Goal: Task Accomplishment & Management: Use online tool/utility

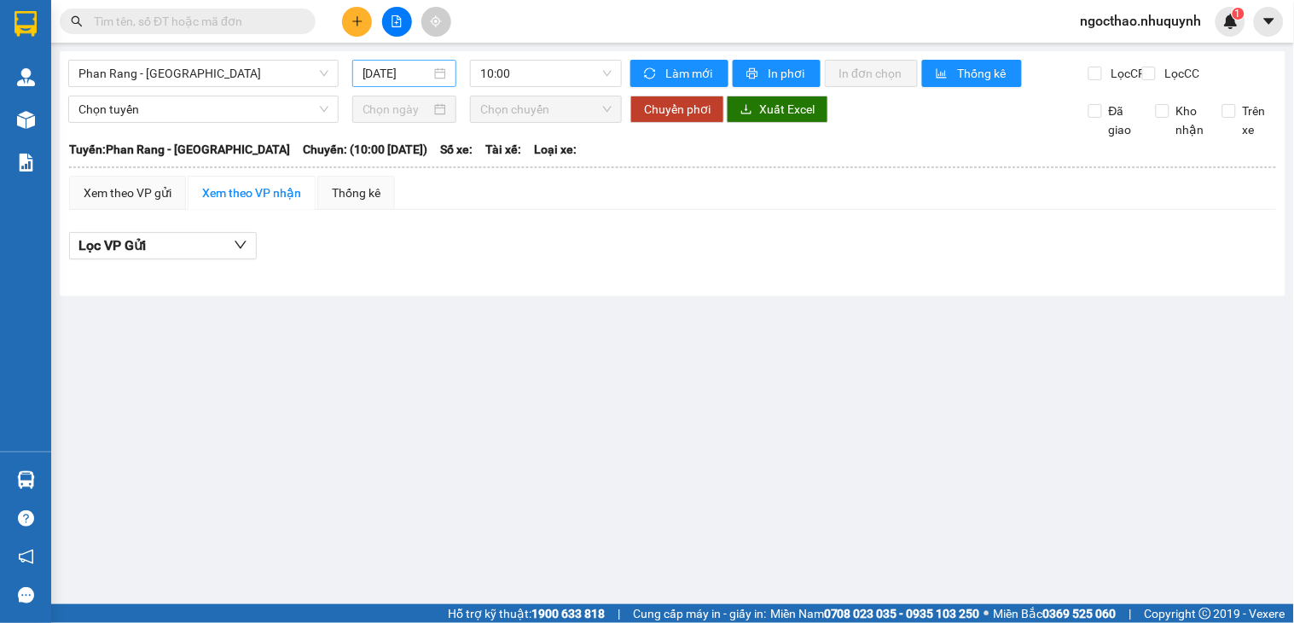
click at [397, 79] on input "14/08/2025" at bounding box center [397, 73] width 69 height 19
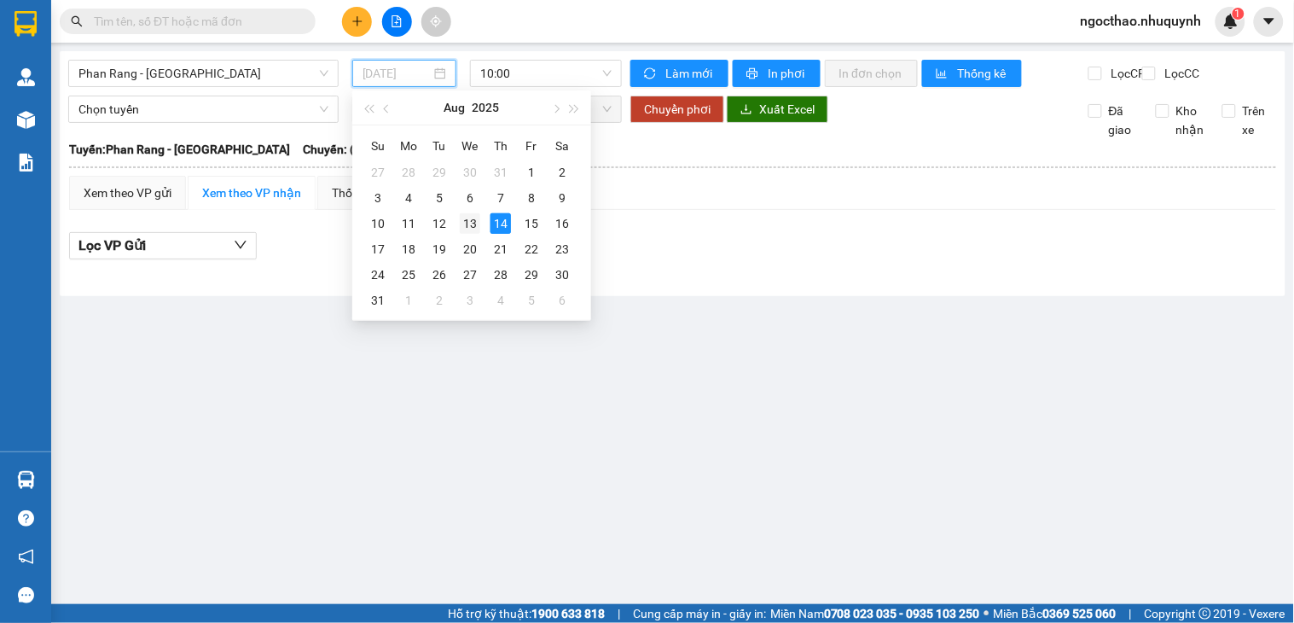
click at [474, 232] on div "13" at bounding box center [470, 223] width 20 height 20
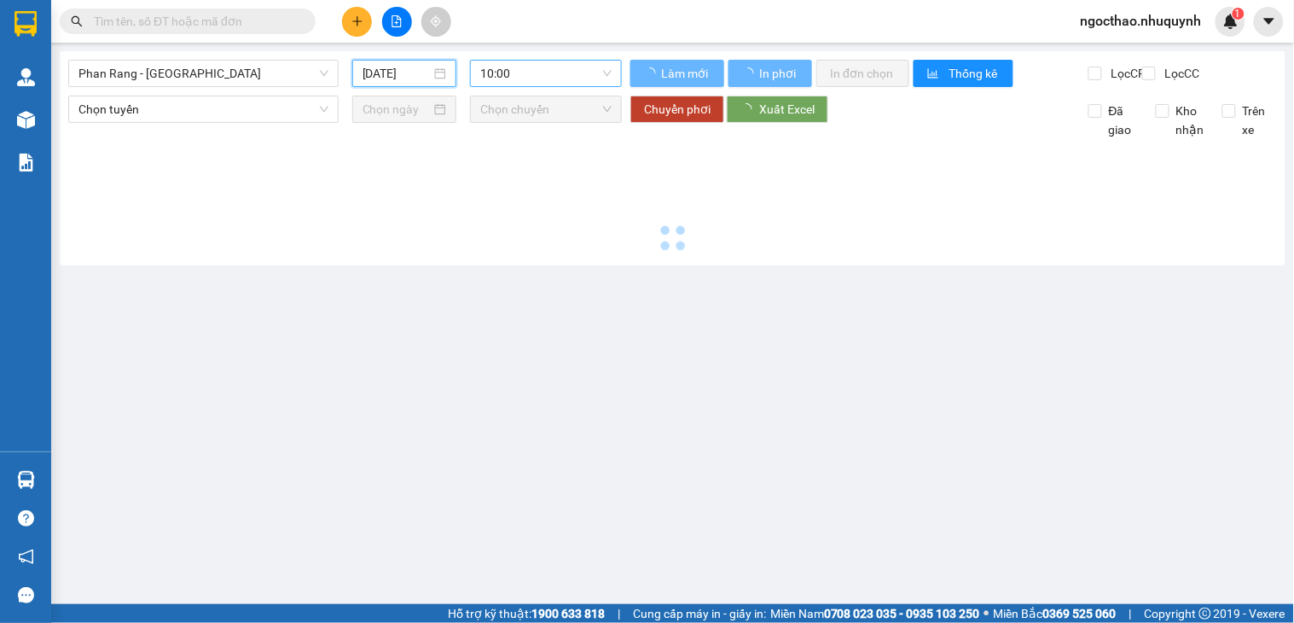
click at [560, 77] on span "10:00" at bounding box center [545, 74] width 131 height 26
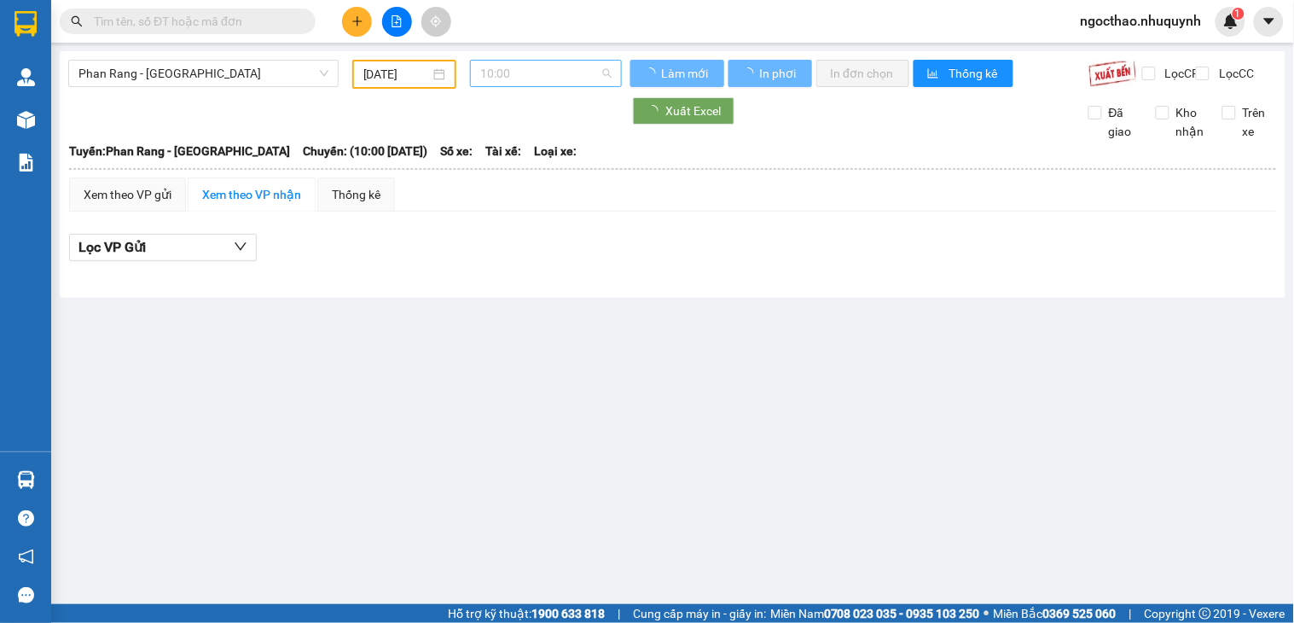
type input "13/08/2025"
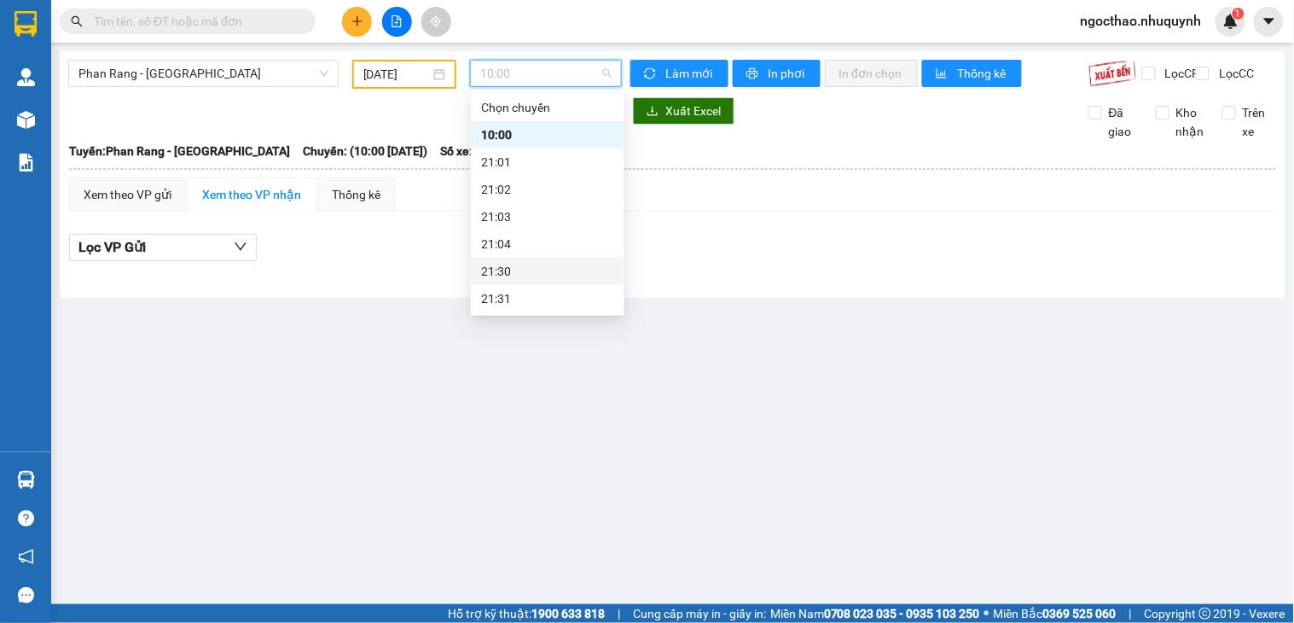
scroll to position [82, 0]
drag, startPoint x: 529, startPoint y: 299, endPoint x: 556, endPoint y: 243, distance: 62.6
click at [556, 243] on div "Chọn chuyến 10:00 21:01 21:02 21:03 21:04 21:30 21:31 22:00 22:01 22:02" at bounding box center [548, 162] width 154 height 300
click at [577, 244] on div "22:00" at bounding box center [547, 244] width 133 height 19
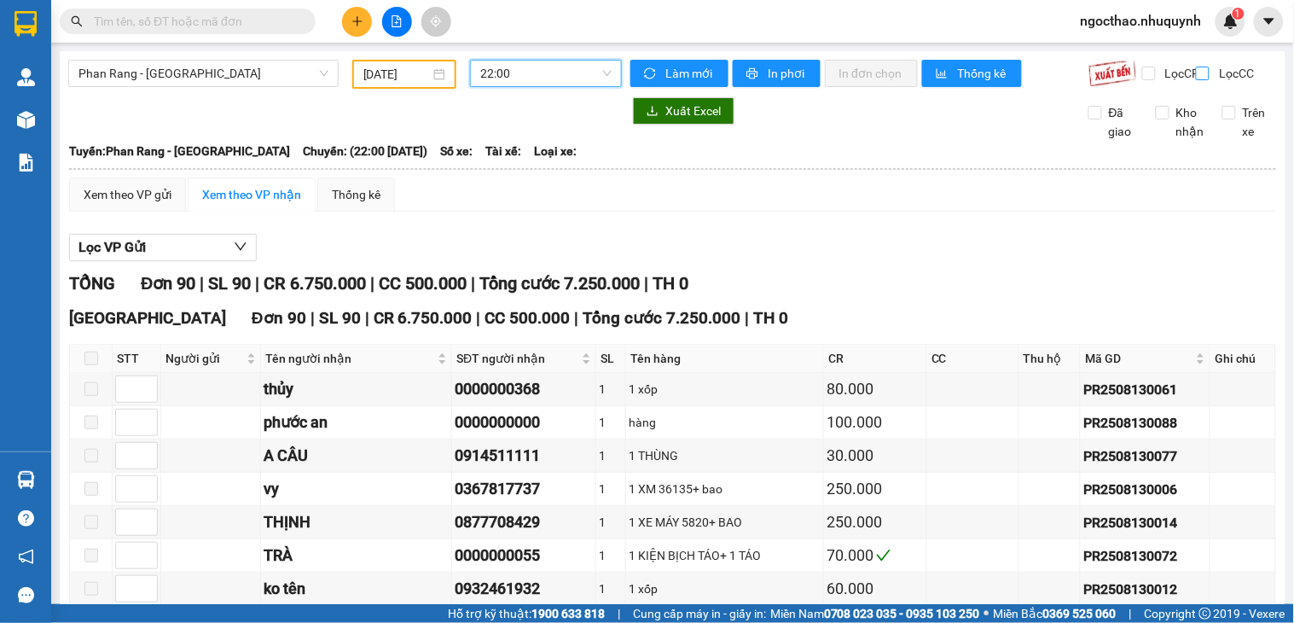
click at [1212, 72] on span "Lọc CC" at bounding box center [1234, 73] width 44 height 19
click at [1204, 72] on input "Lọc CC" at bounding box center [1204, 74] width 16 height 14
checkbox input "true"
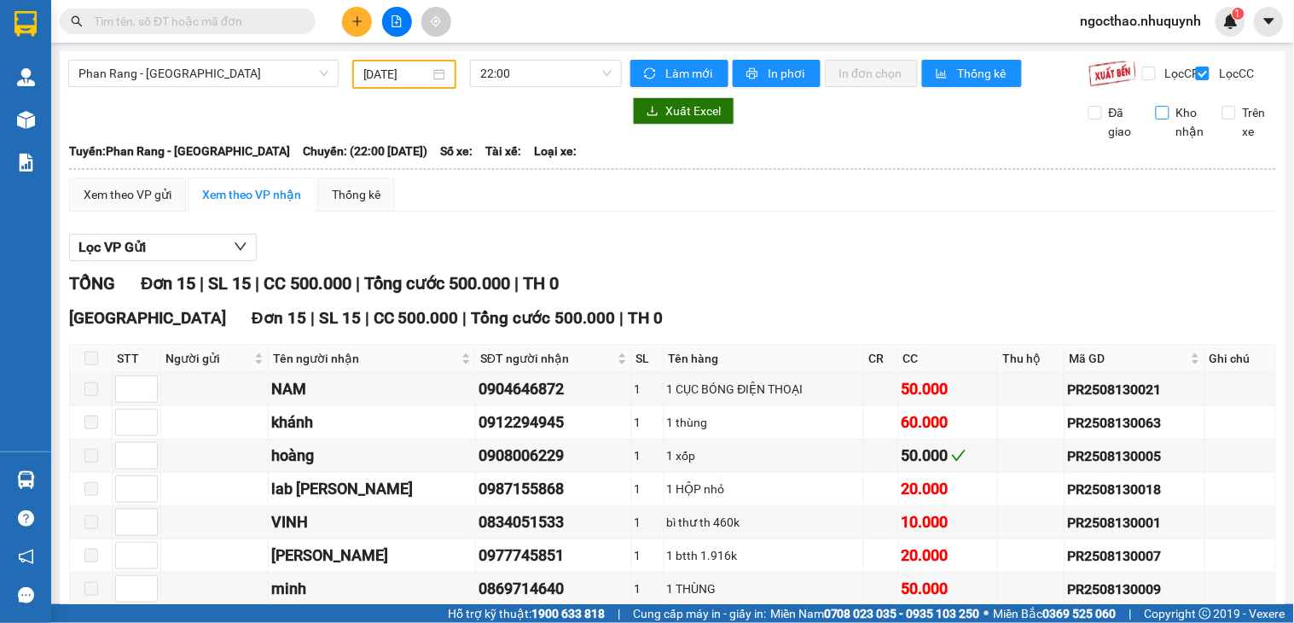
click at [1156, 138] on label "Kho nhận" at bounding box center [1183, 122] width 55 height 38
click at [1156, 119] on input "Kho nhận" at bounding box center [1163, 113] width 14 height 14
checkbox input "true"
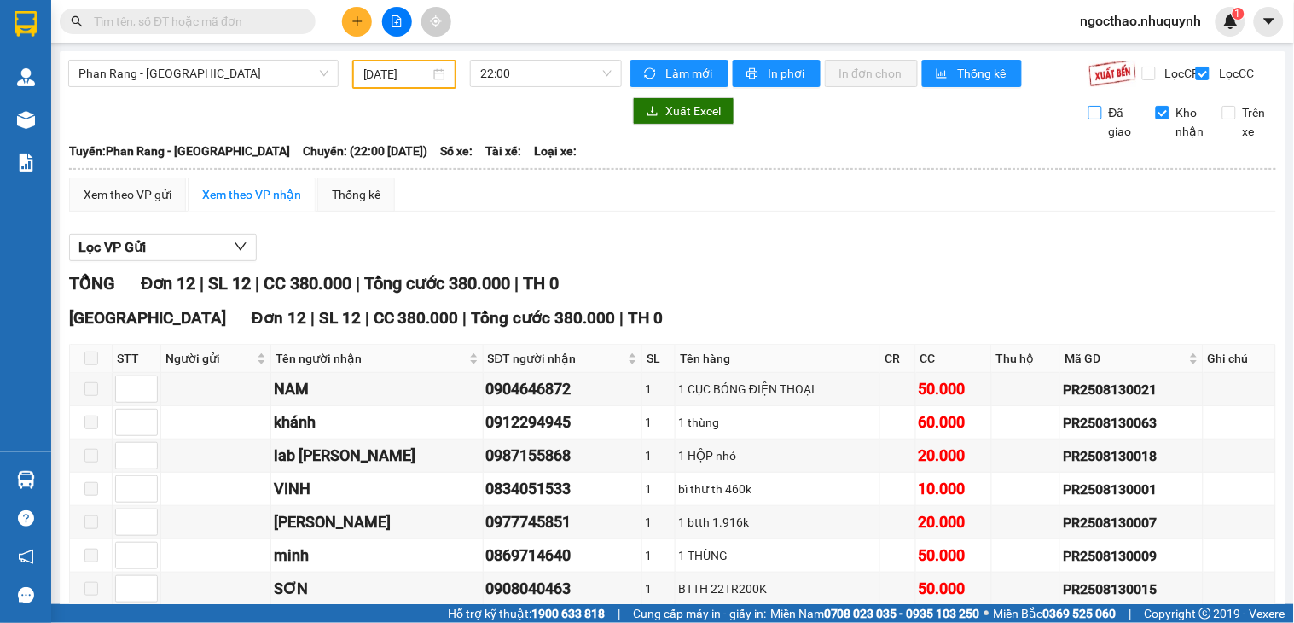
click at [1104, 134] on span "Đã giao" at bounding box center [1122, 122] width 41 height 38
click at [1102, 119] on input "Đã giao" at bounding box center [1095, 113] width 14 height 14
checkbox input "true"
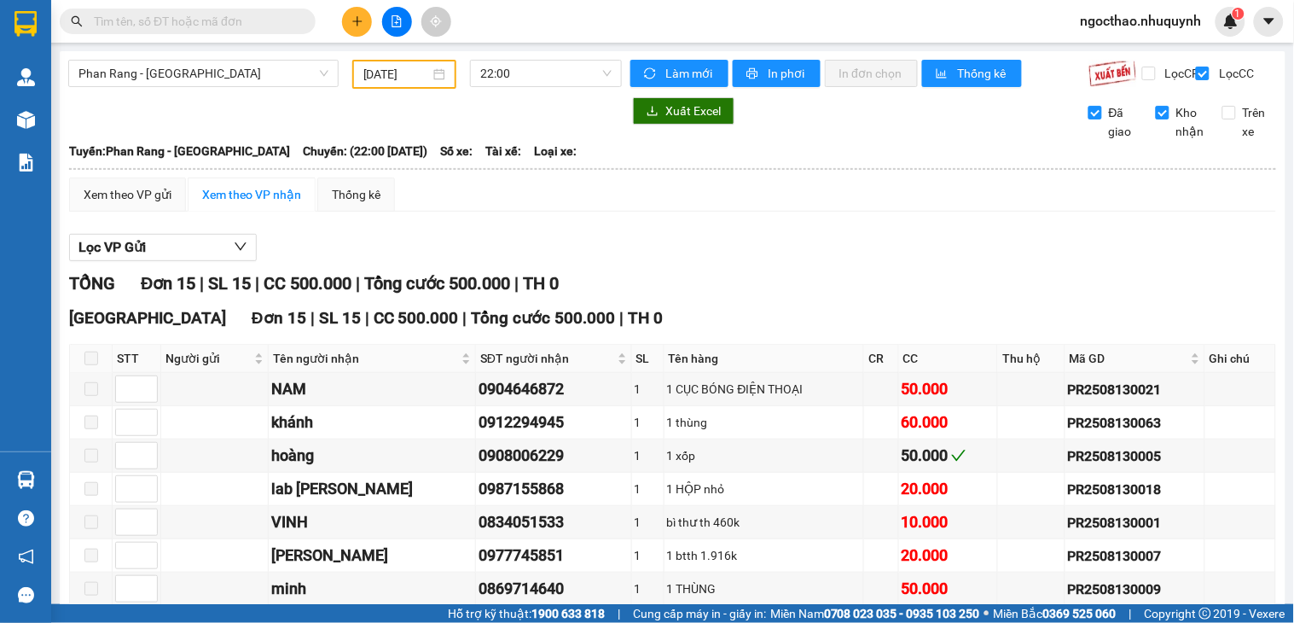
scroll to position [373, 0]
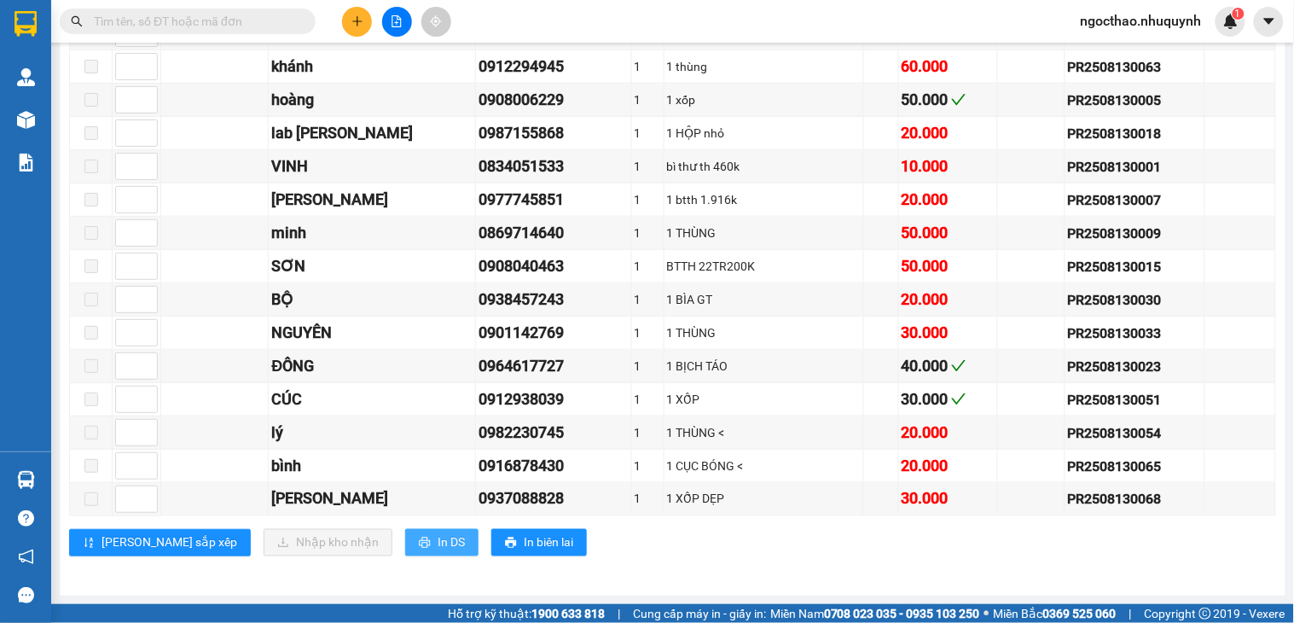
click at [438, 548] on span "In DS" at bounding box center [451, 542] width 27 height 19
